Goal: Task Accomplishment & Management: Use online tool/utility

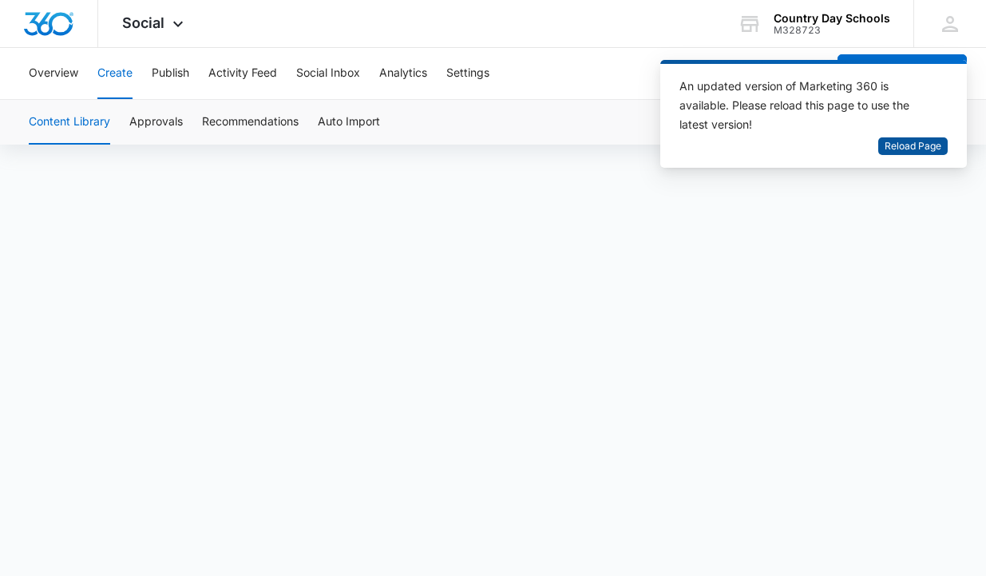
click at [916, 148] on span "Reload Page" at bounding box center [913, 146] width 57 height 15
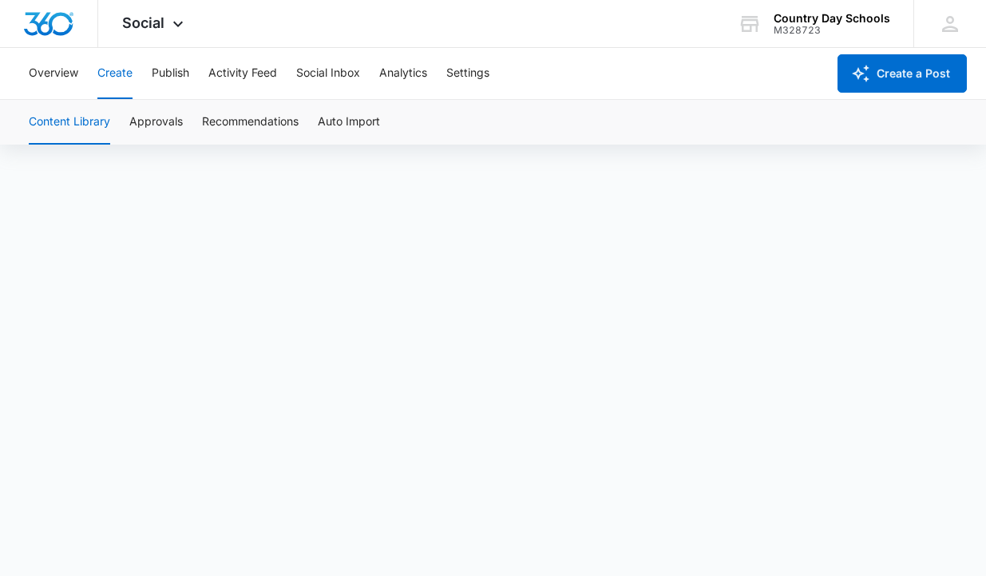
scroll to position [11, 0]
click at [172, 70] on button "Publish" at bounding box center [171, 73] width 38 height 51
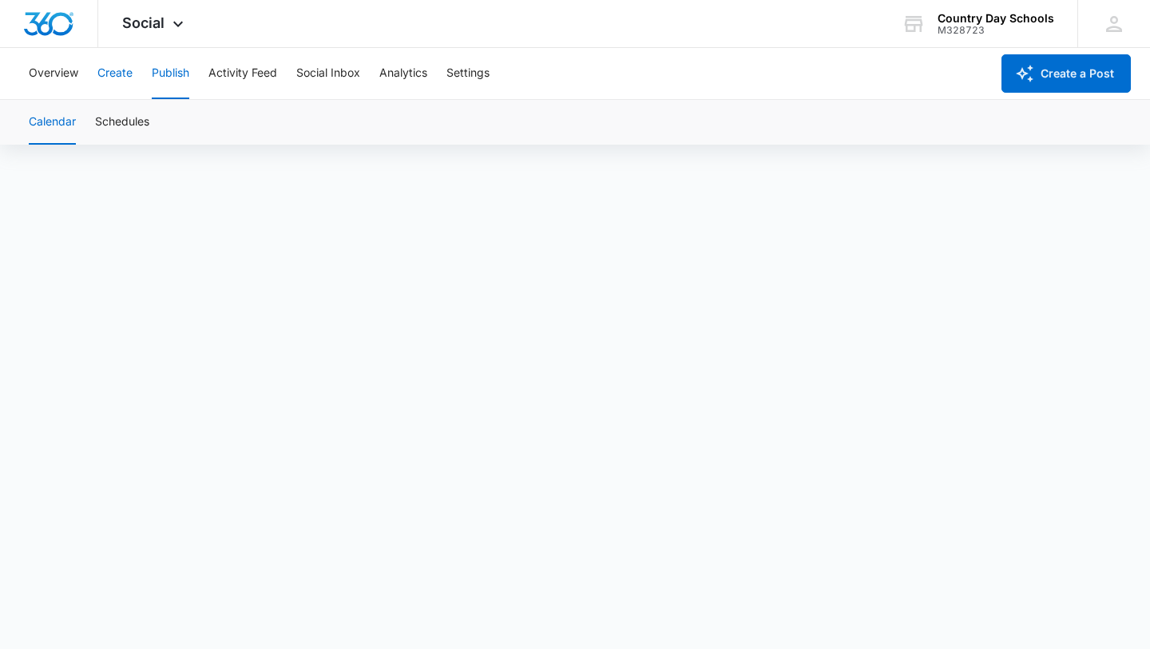
click at [118, 69] on button "Create" at bounding box center [114, 73] width 35 height 51
